Goal: Transaction & Acquisition: Book appointment/travel/reservation

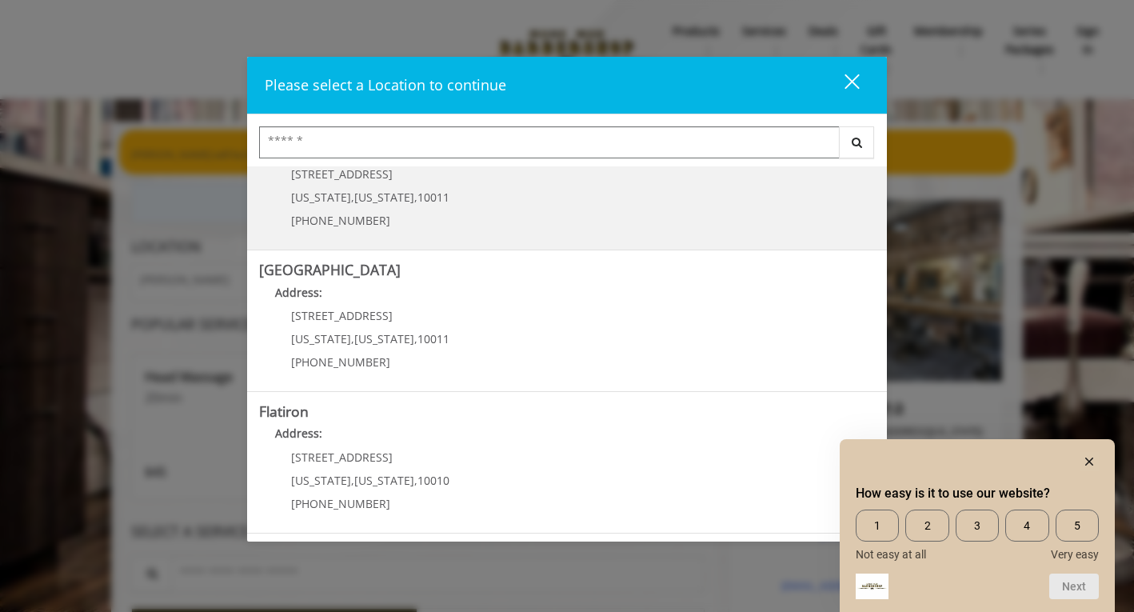
scroll to position [339, 0]
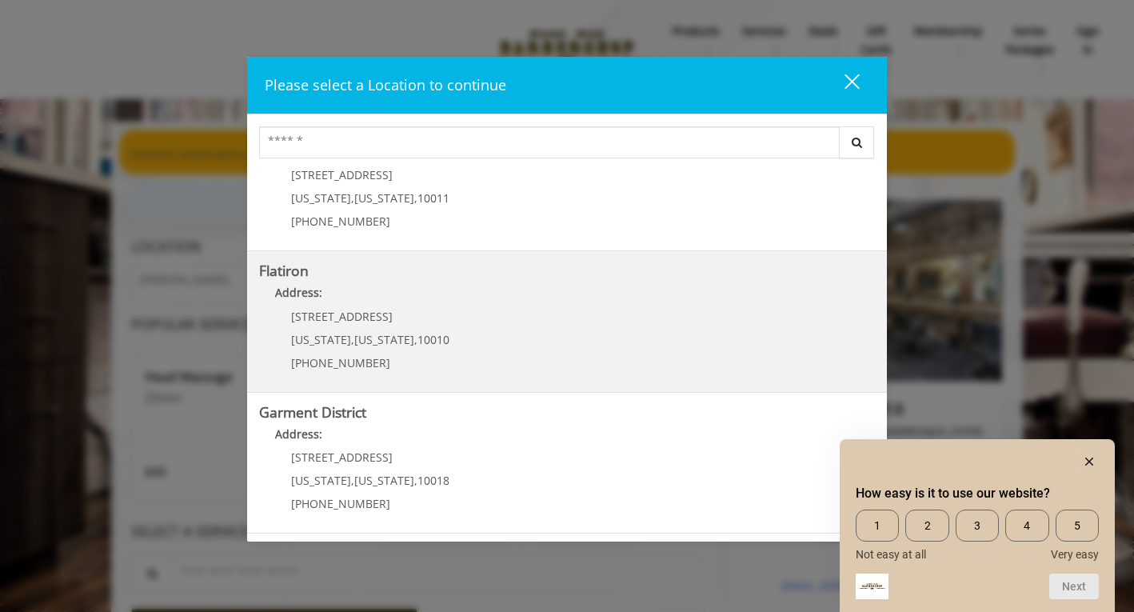
click at [397, 312] on p "[STREET_ADDRESS]" at bounding box center [370, 316] width 158 height 12
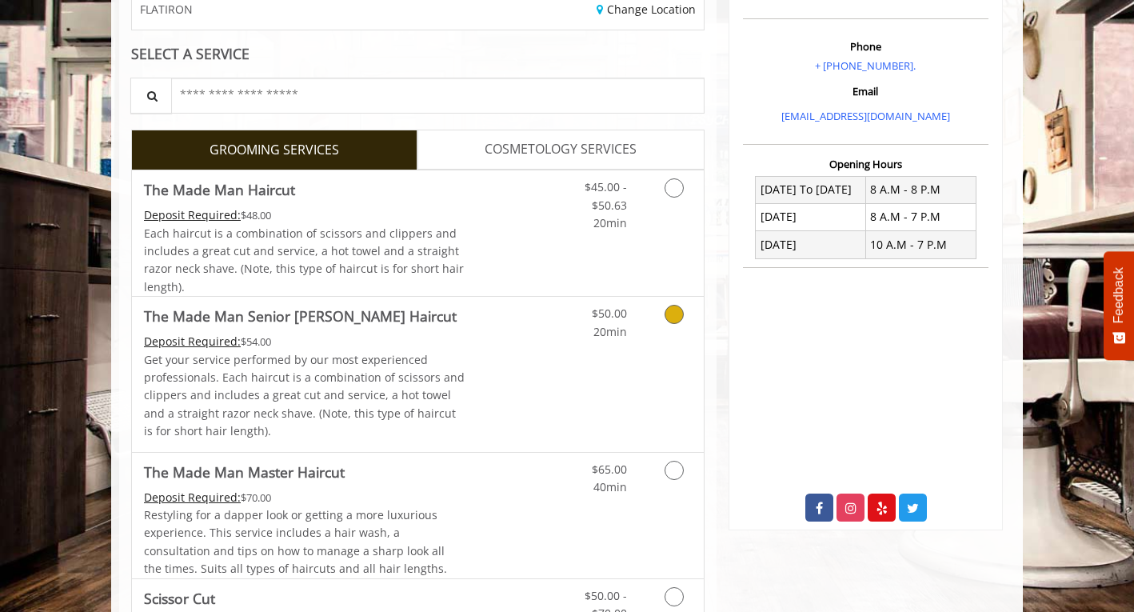
scroll to position [287, 0]
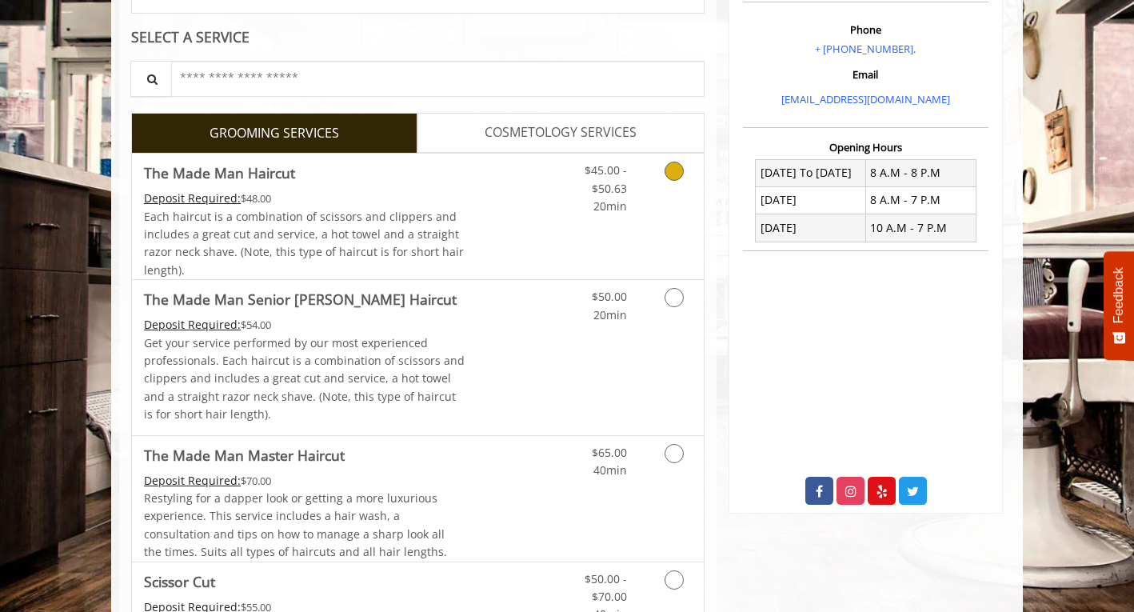
click at [677, 173] on icon "Grooming services" at bounding box center [673, 170] width 19 height 19
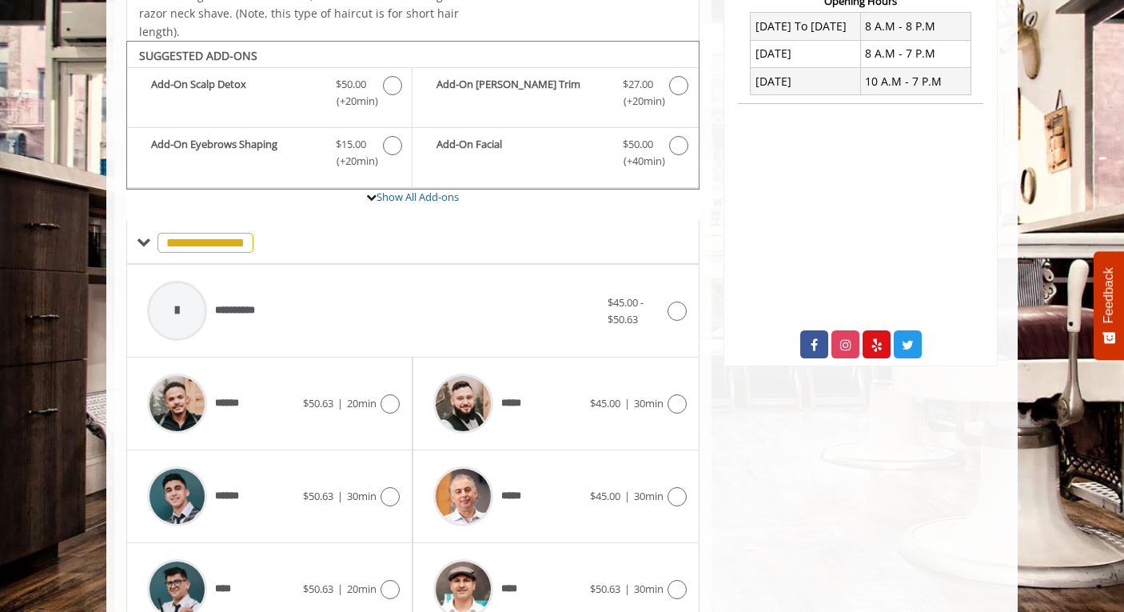
scroll to position [474, 0]
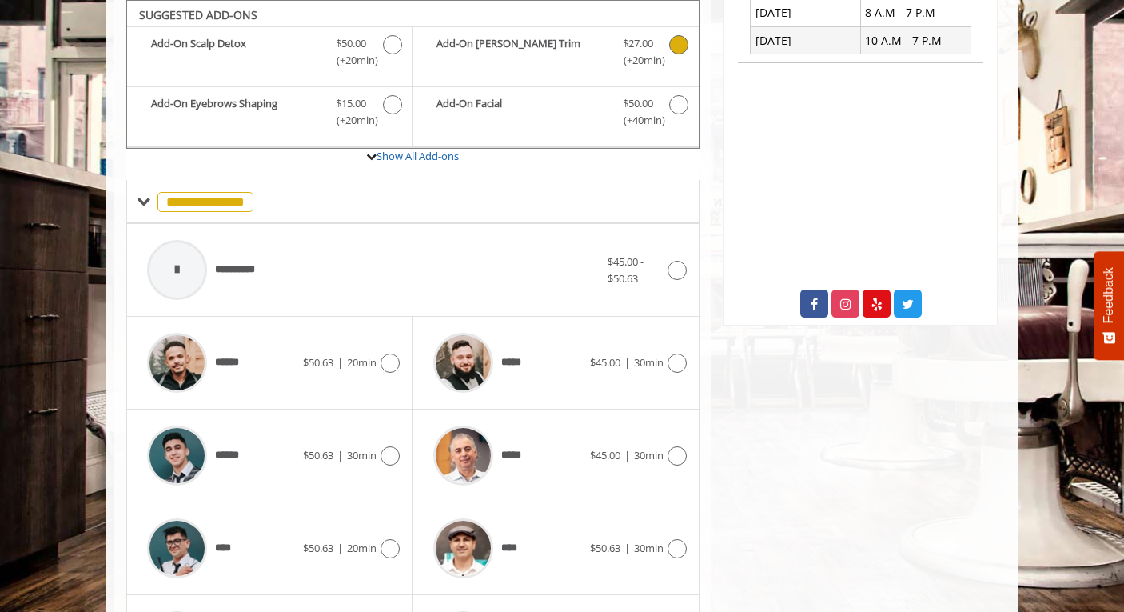
click at [680, 50] on icon "The Made Man Haircut Add-onS" at bounding box center [678, 44] width 19 height 19
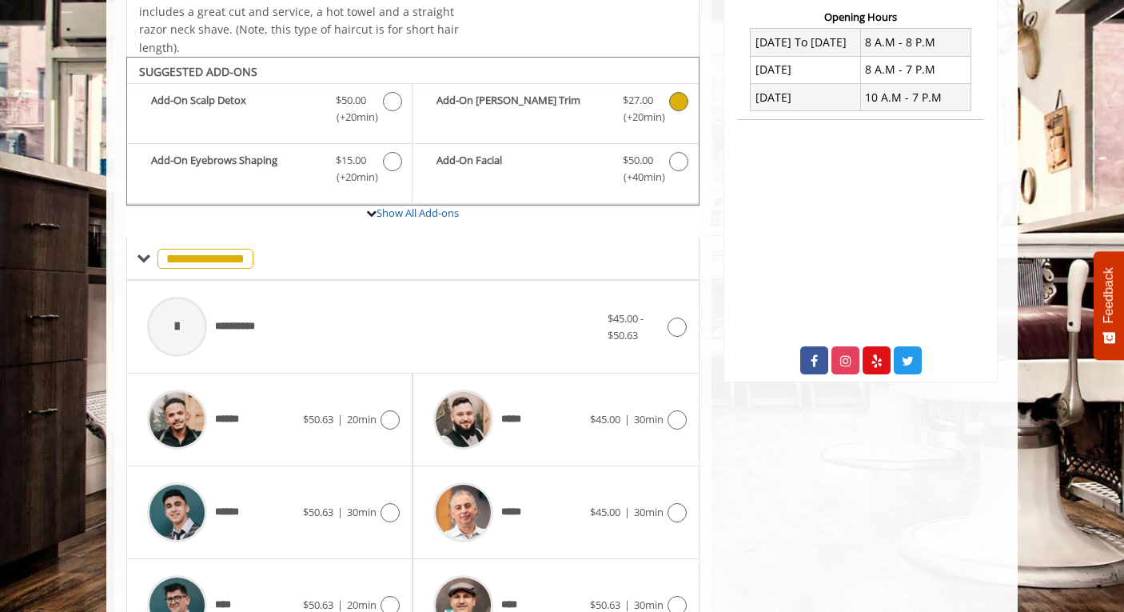
scroll to position [401, 0]
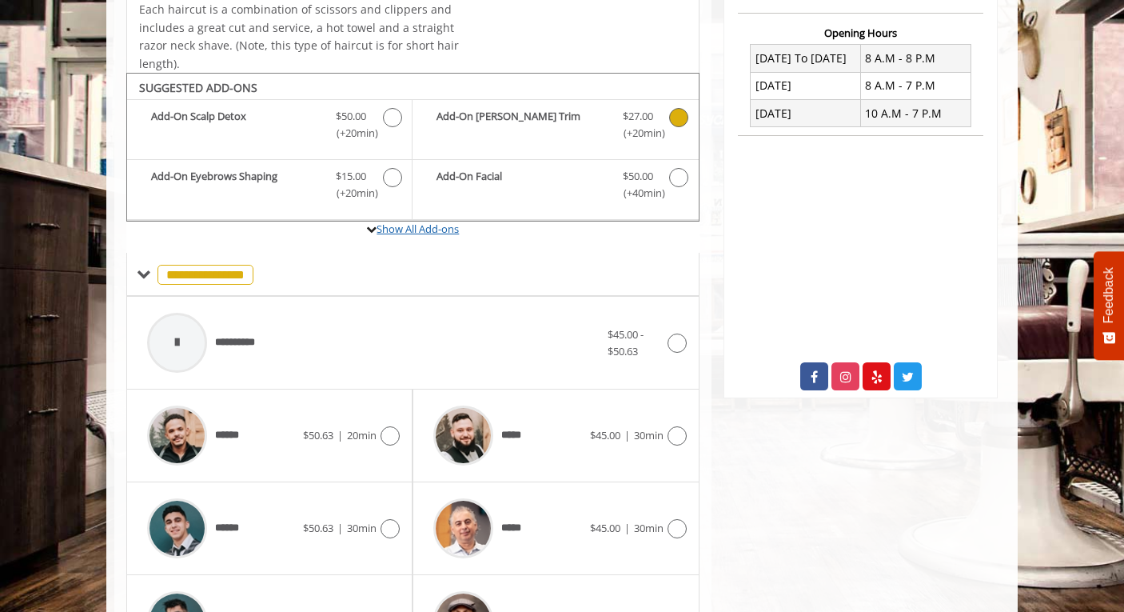
click at [409, 233] on link "Show All Add-ons" at bounding box center [418, 228] width 82 height 14
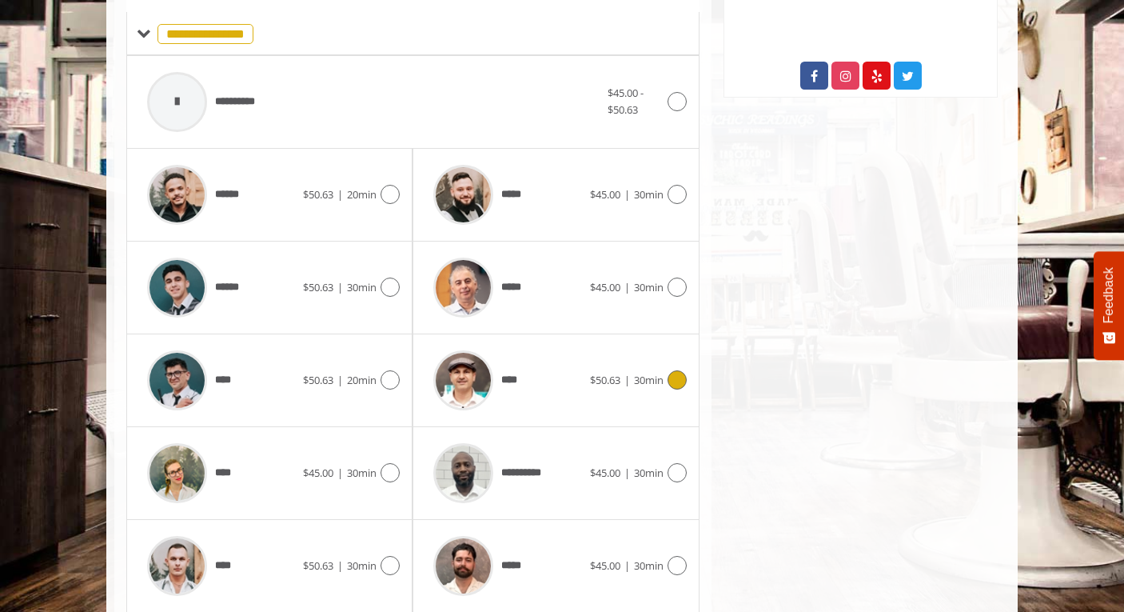
scroll to position [758, 0]
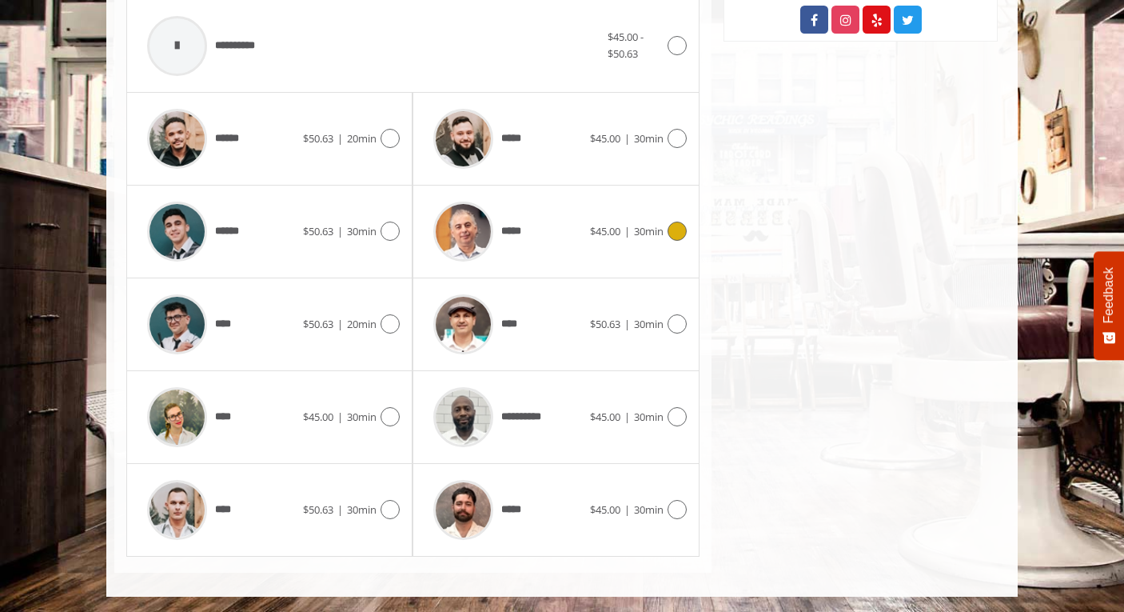
click at [546, 221] on div "*****" at bounding box center [507, 231] width 164 height 76
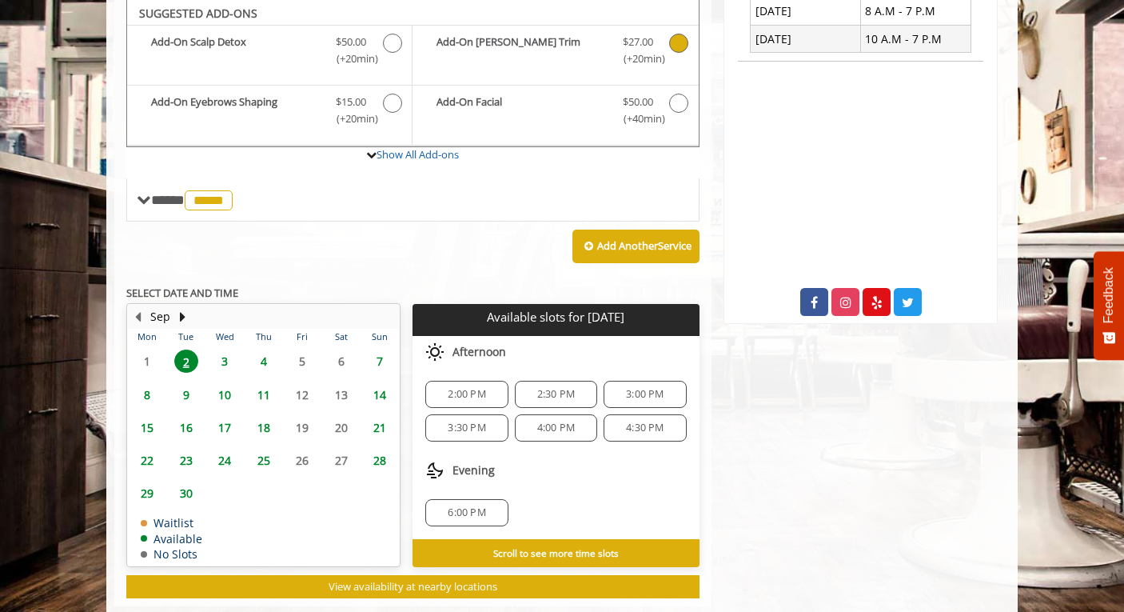
scroll to position [475, 0]
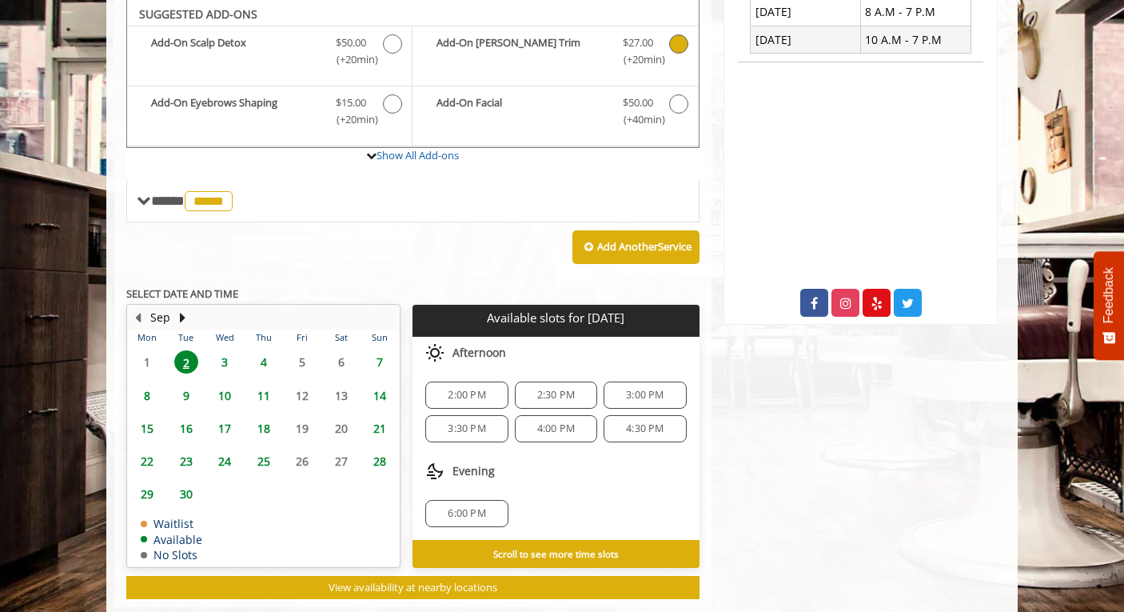
click at [492, 512] on span "6:00 PM" at bounding box center [467, 513] width 68 height 13
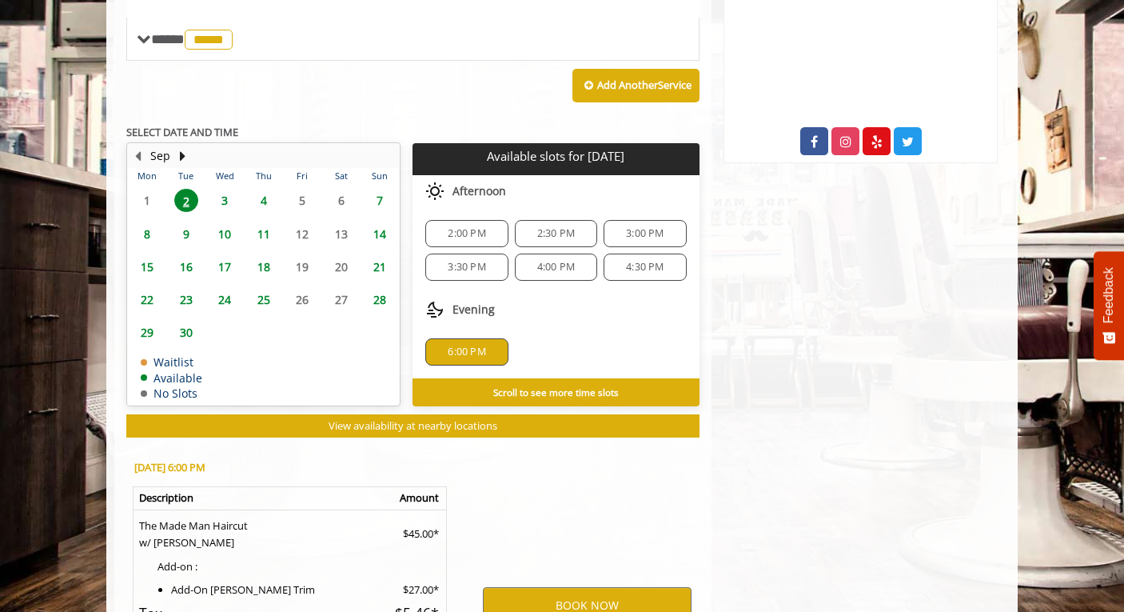
scroll to position [846, 0]
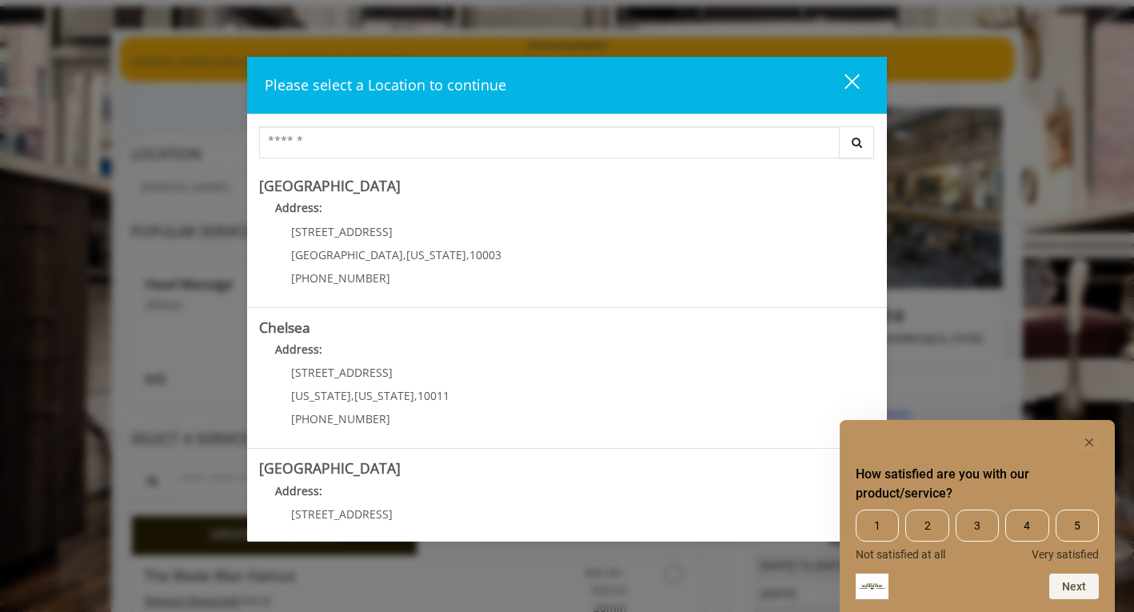
scroll to position [93, 0]
click at [847, 90] on div "close" at bounding box center [842, 85] width 32 height 24
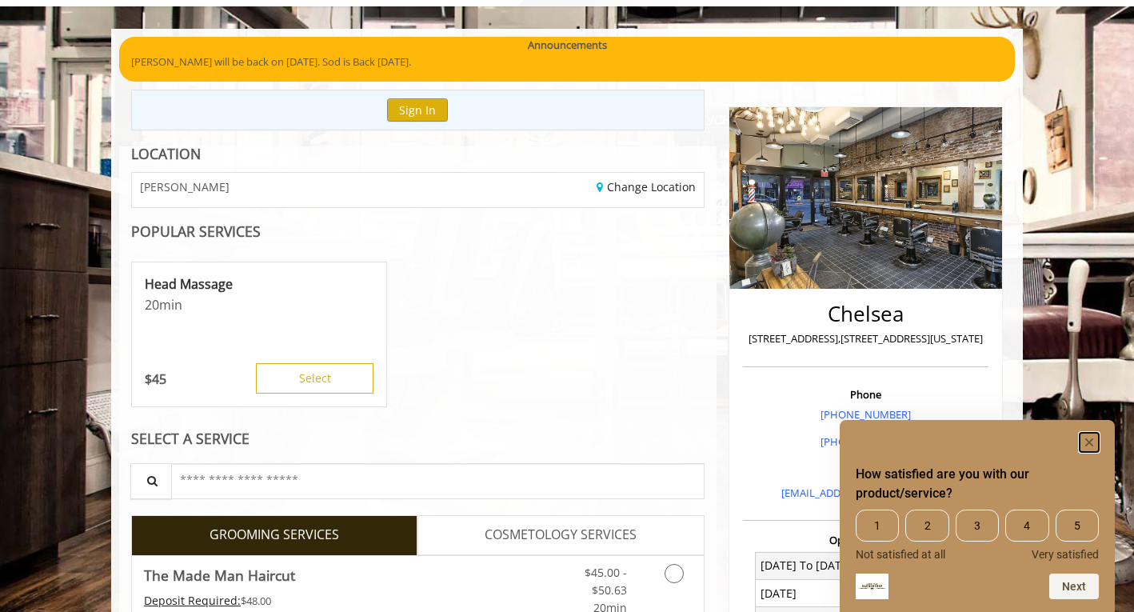
click at [1087, 441] on rect "Hide survey" at bounding box center [1088, 442] width 19 height 19
